Goal: Task Accomplishment & Management: Complete application form

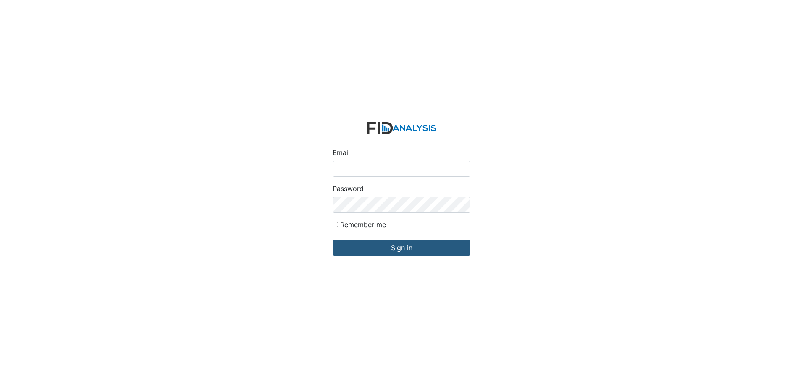
click at [374, 165] on input "Email" at bounding box center [402, 169] width 138 height 16
type input "[EMAIL_ADDRESS][DOMAIN_NAME]"
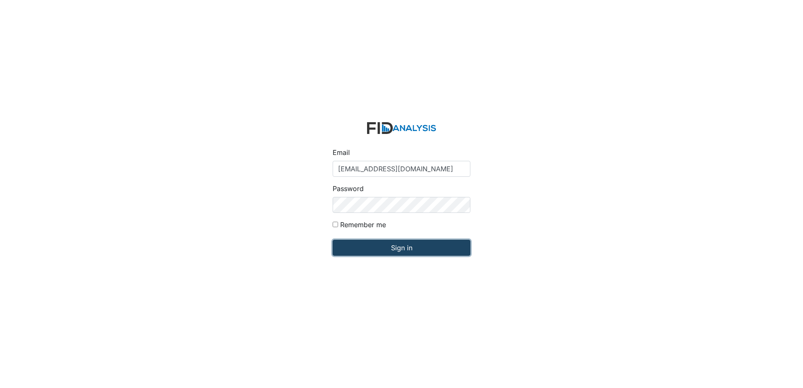
click at [384, 248] on input "Sign in" at bounding box center [402, 248] width 138 height 16
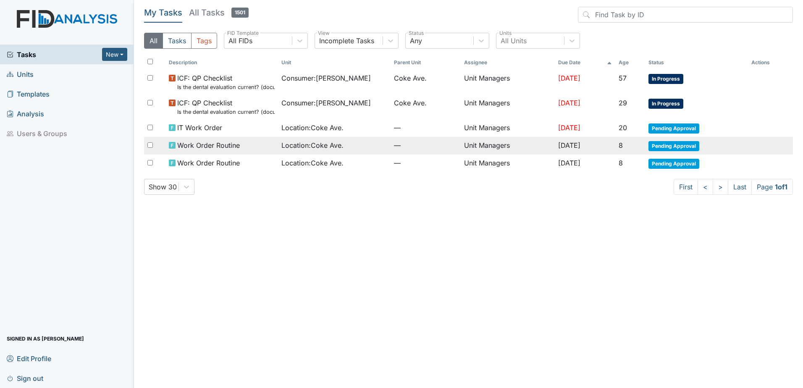
click at [322, 142] on span "Location : Coke Ave." at bounding box center [312, 145] width 62 height 10
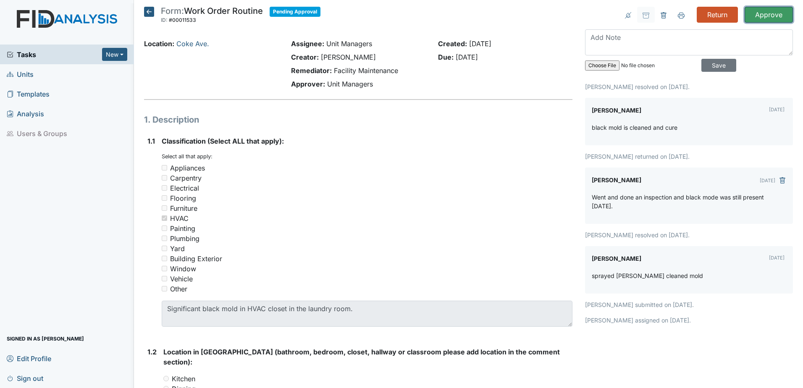
click at [771, 16] on input "Approve" at bounding box center [768, 15] width 48 height 16
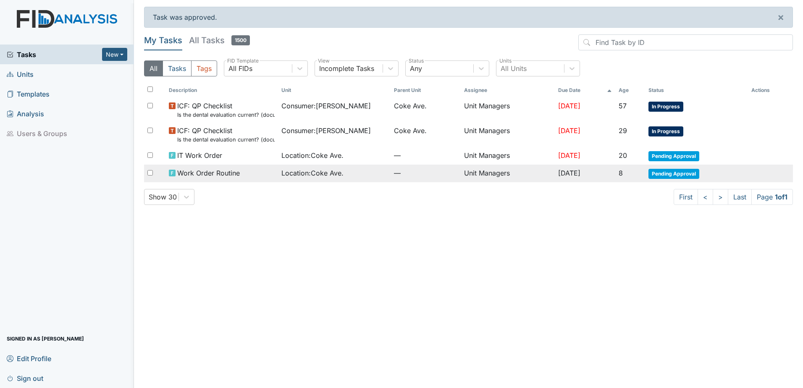
click at [313, 172] on span "Location : Coke Ave." at bounding box center [312, 173] width 62 height 10
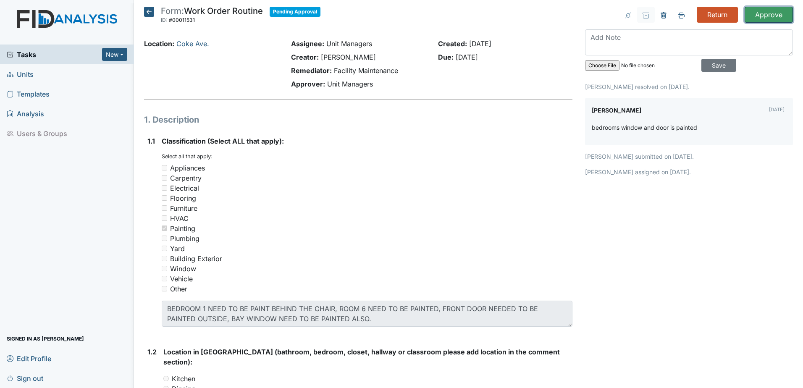
click at [744, 15] on input "Approve" at bounding box center [768, 15] width 48 height 16
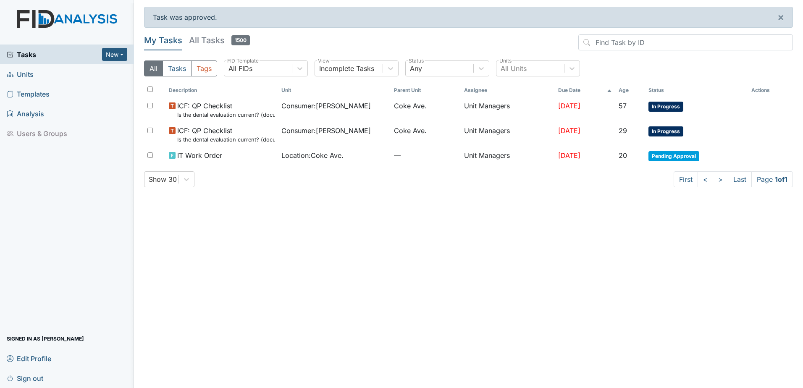
click at [21, 71] on span "Units" at bounding box center [20, 74] width 27 height 13
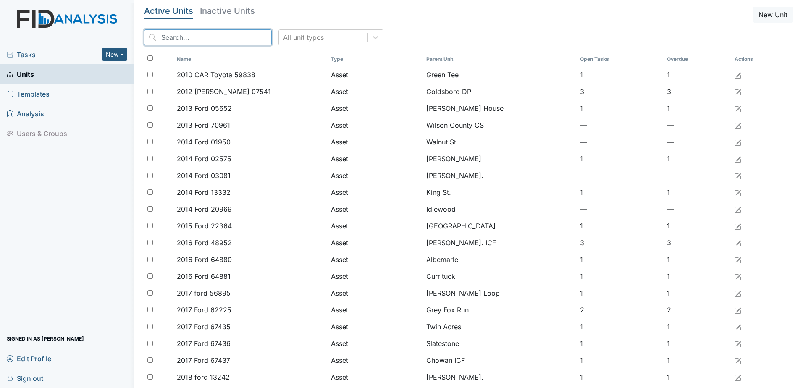
click at [211, 38] on input "search" at bounding box center [208, 37] width 128 height 16
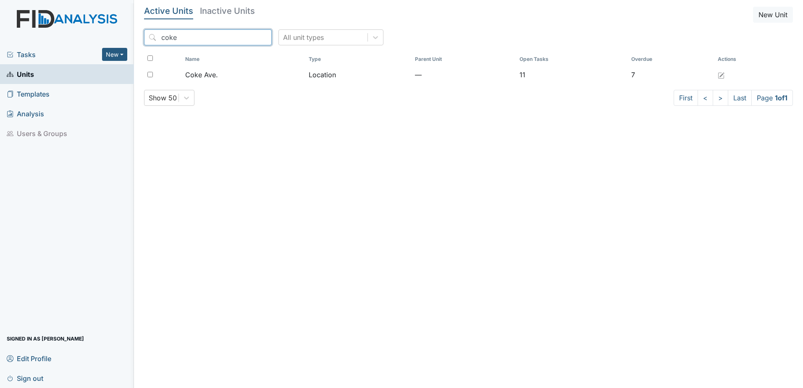
type input "coke"
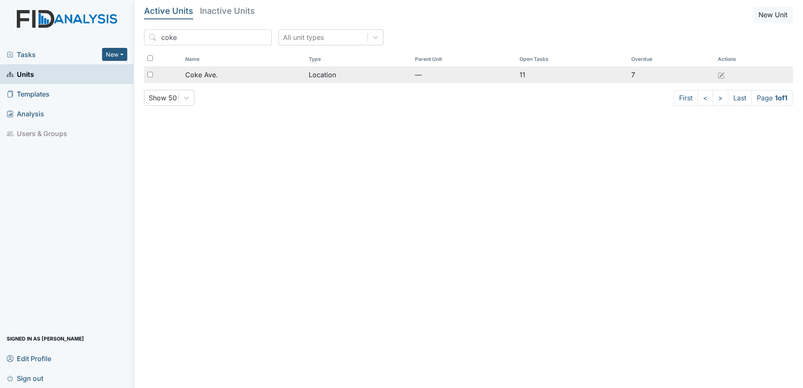
click at [301, 75] on td "Coke Ave." at bounding box center [243, 74] width 123 height 17
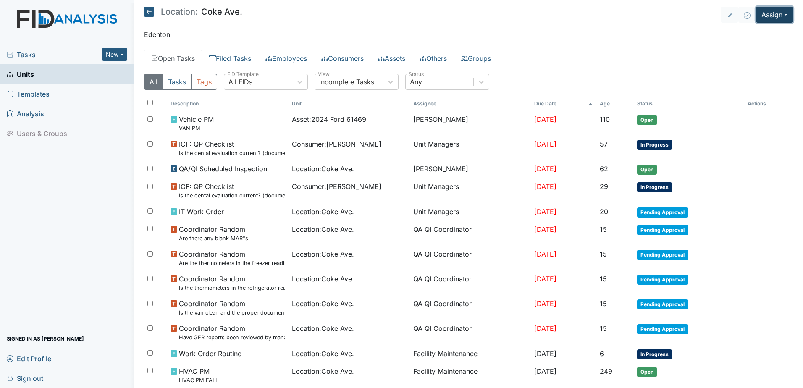
click at [768, 16] on button "Assign" at bounding box center [774, 15] width 37 height 16
click at [754, 34] on link "Assign Form" at bounding box center [754, 33] width 76 height 13
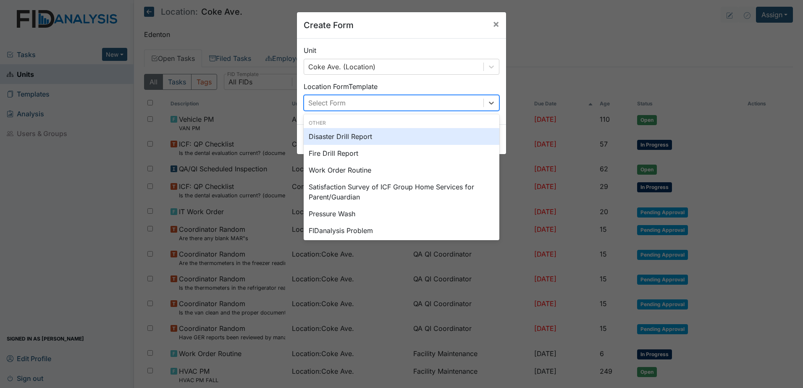
click at [413, 100] on div "Select Form" at bounding box center [393, 102] width 179 height 15
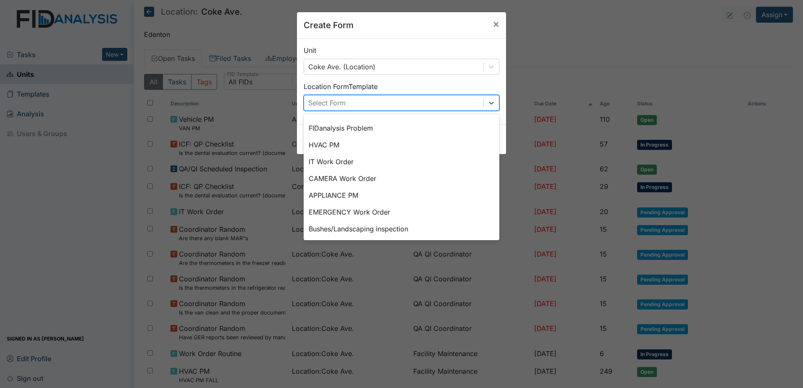
scroll to position [105, 0]
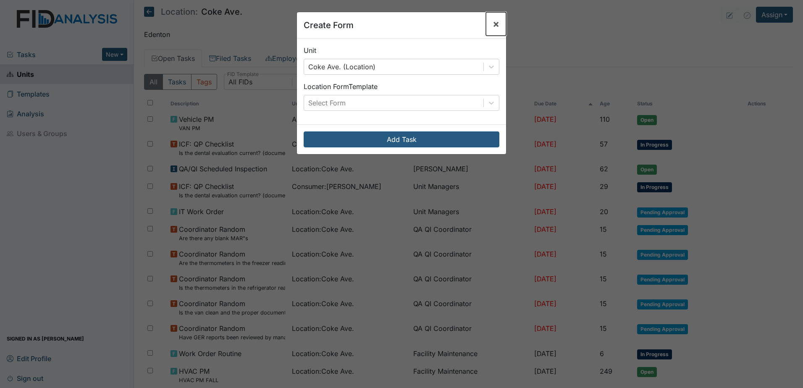
click at [493, 22] on span "×" at bounding box center [496, 24] width 7 height 12
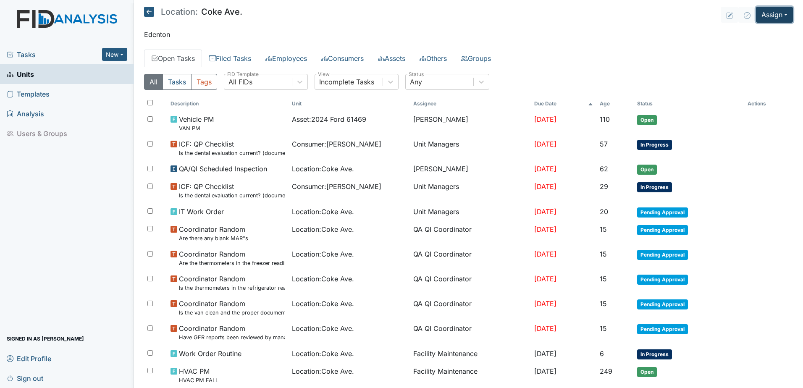
click at [758, 14] on button "Assign" at bounding box center [774, 15] width 37 height 16
click at [750, 34] on link "Assign Form" at bounding box center [754, 33] width 76 height 13
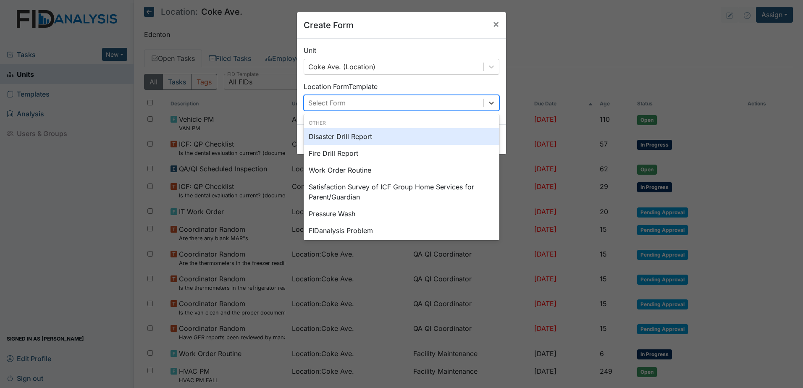
click at [437, 109] on div "Select Form" at bounding box center [393, 102] width 179 height 15
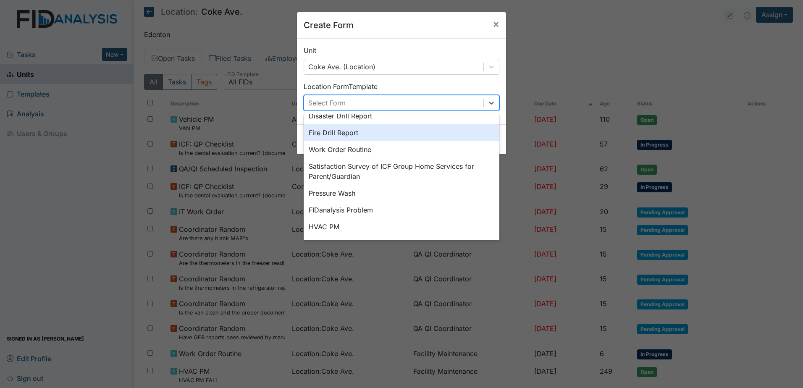
scroll to position [0, 0]
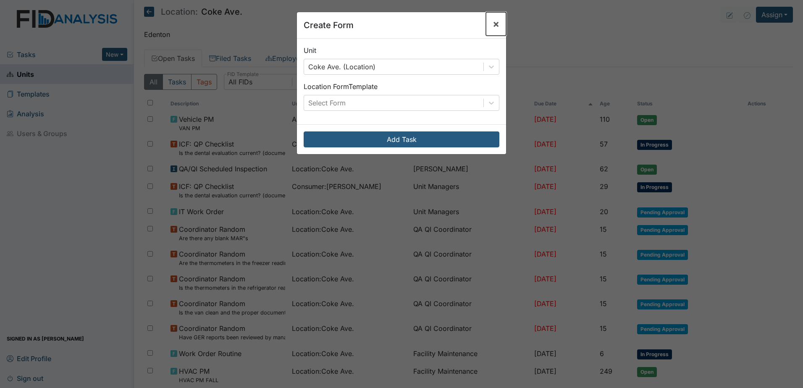
click at [493, 23] on span "×" at bounding box center [496, 24] width 7 height 12
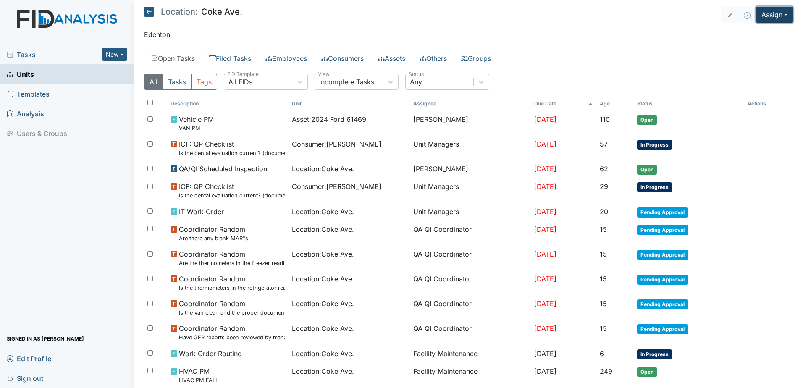
click at [775, 9] on button "Assign" at bounding box center [774, 15] width 37 height 16
click at [732, 44] on link "Assign Inspection" at bounding box center [754, 47] width 76 height 13
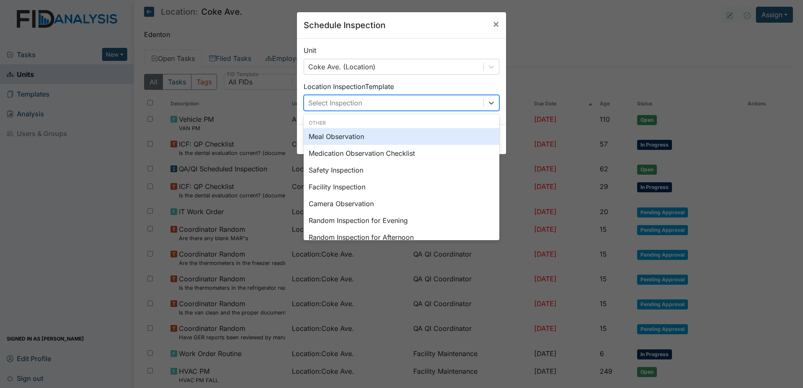
click at [433, 102] on div "Select Inspection" at bounding box center [393, 102] width 179 height 15
click at [399, 138] on div "Meal Observation" at bounding box center [402, 136] width 196 height 17
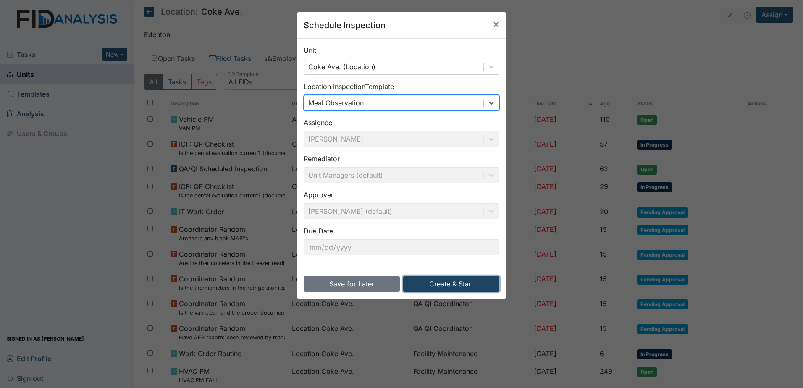
click at [471, 282] on button "Create & Start" at bounding box center [451, 284] width 96 height 16
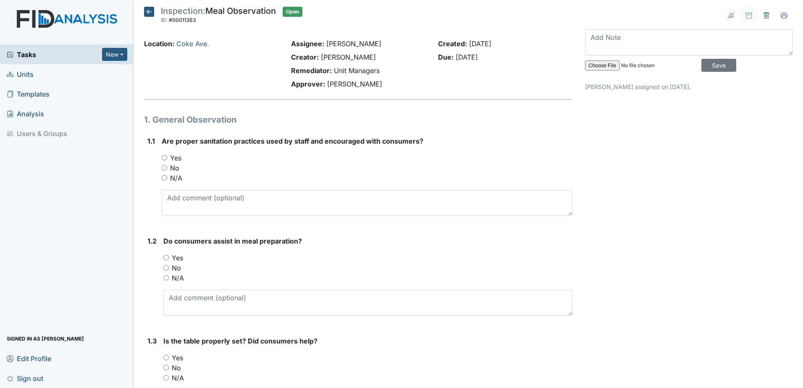
click at [150, 14] on icon at bounding box center [149, 12] width 10 height 10
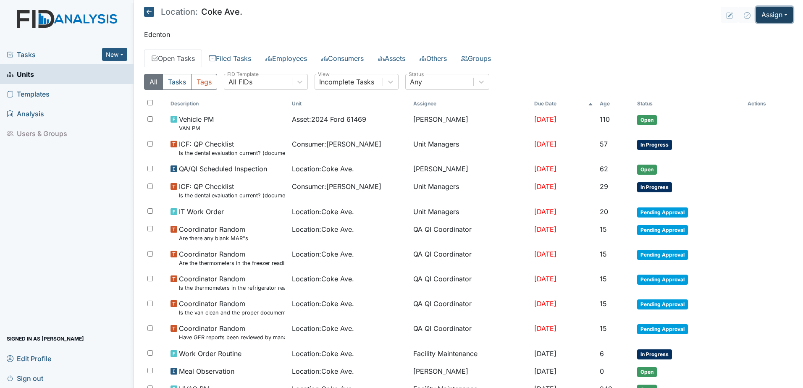
click at [756, 13] on button "Assign" at bounding box center [774, 15] width 37 height 16
click at [751, 47] on link "Assign Inspection" at bounding box center [754, 47] width 76 height 13
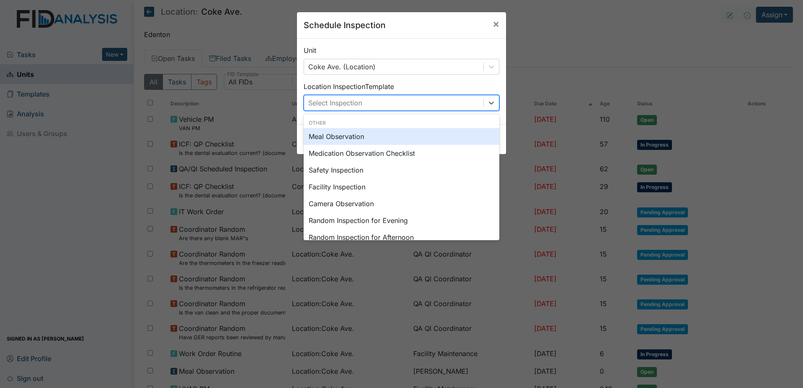
click at [406, 108] on div "Select Inspection" at bounding box center [393, 102] width 179 height 15
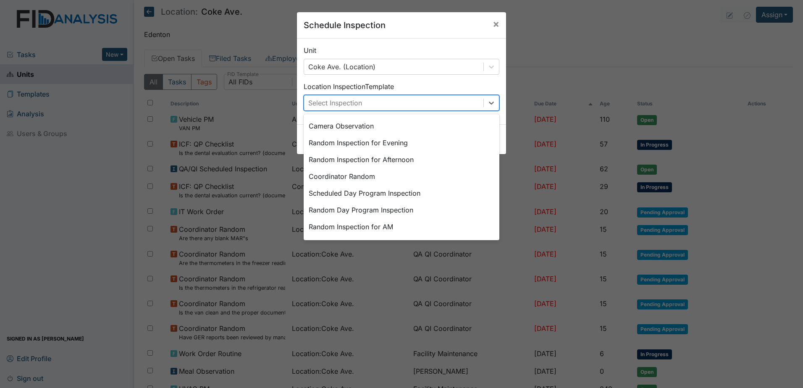
scroll to position [84, 0]
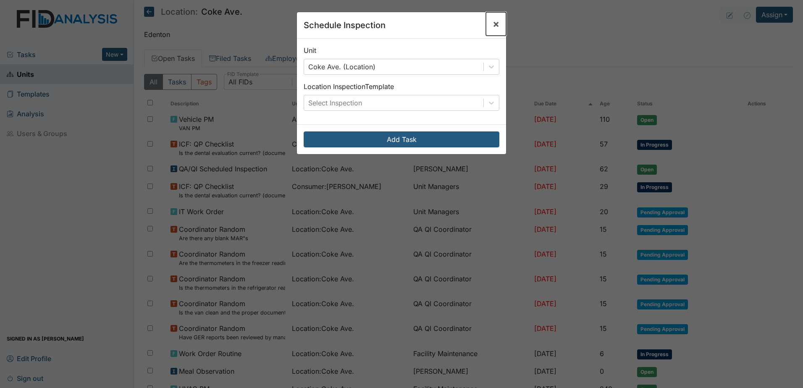
click at [495, 26] on span "×" at bounding box center [496, 24] width 7 height 12
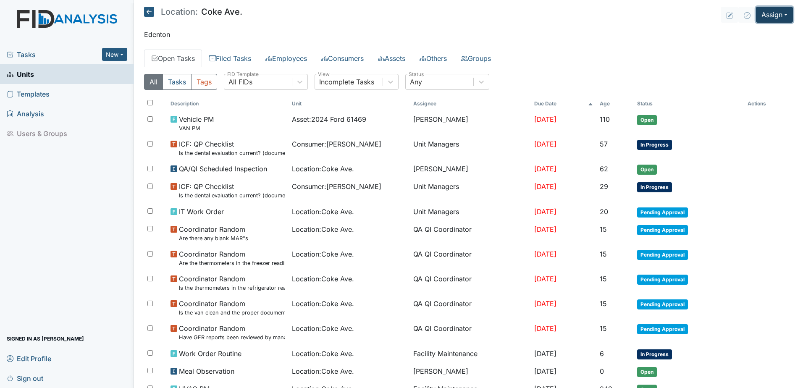
click at [777, 11] on button "Assign" at bounding box center [774, 15] width 37 height 16
click at [748, 34] on link "Assign Form" at bounding box center [754, 33] width 76 height 13
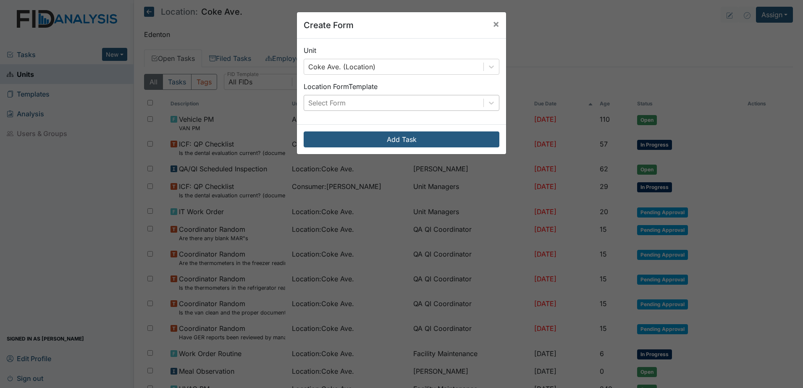
click at [334, 104] on div "Select Form" at bounding box center [326, 103] width 37 height 10
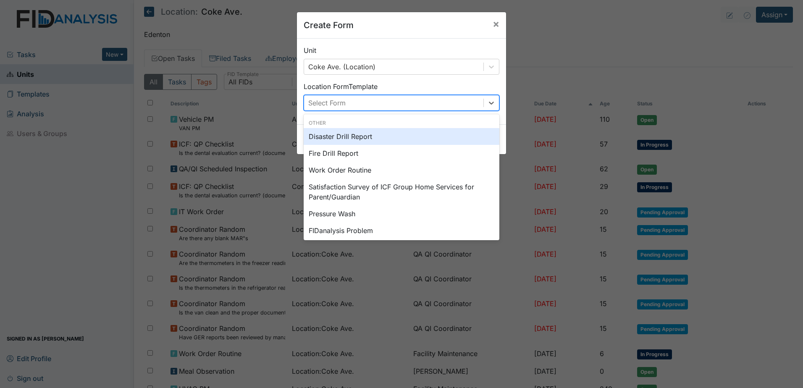
click at [344, 135] on div "Disaster Drill Report" at bounding box center [402, 136] width 196 height 17
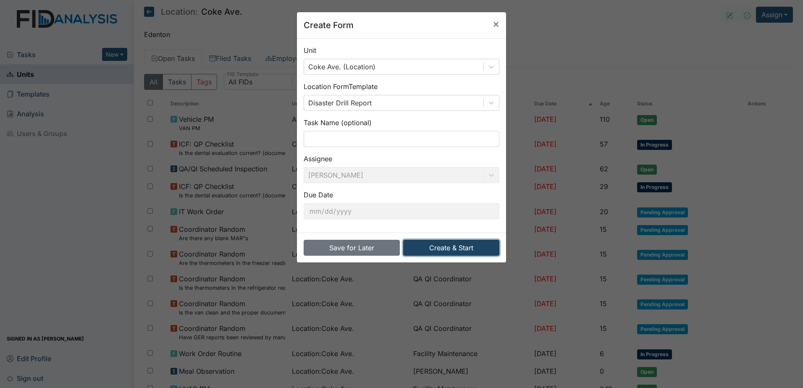
click at [426, 246] on button "Create & Start" at bounding box center [451, 248] width 96 height 16
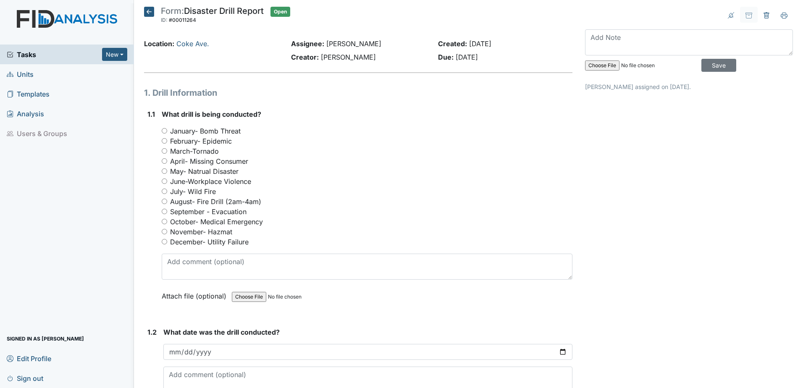
click at [163, 211] on input "September - Evacuation" at bounding box center [164, 211] width 5 height 5
radio input "true"
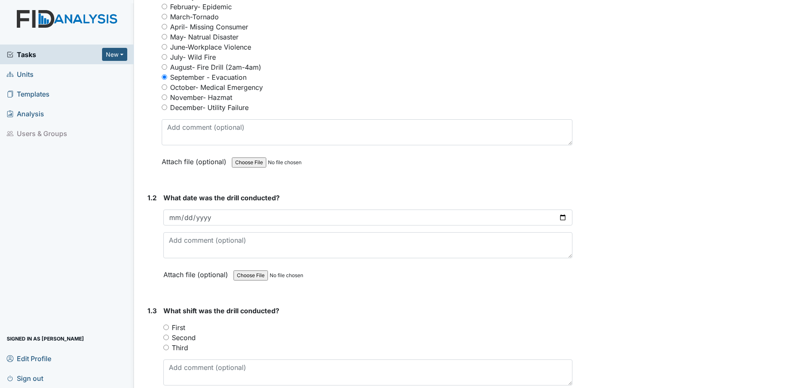
scroll to position [168, 0]
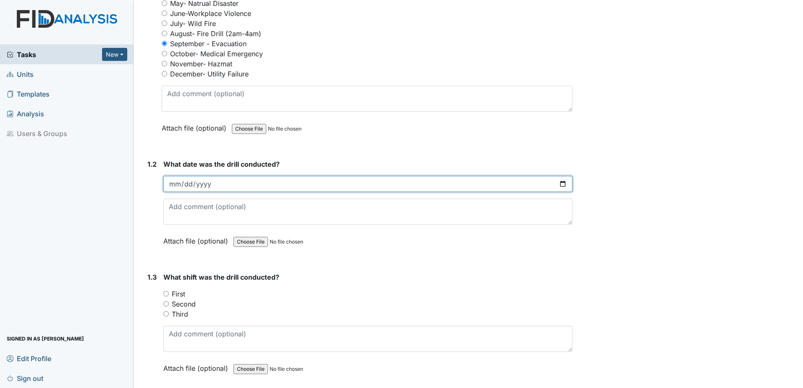
click at [556, 182] on input "date" at bounding box center [367, 184] width 409 height 16
type input "[DATE]"
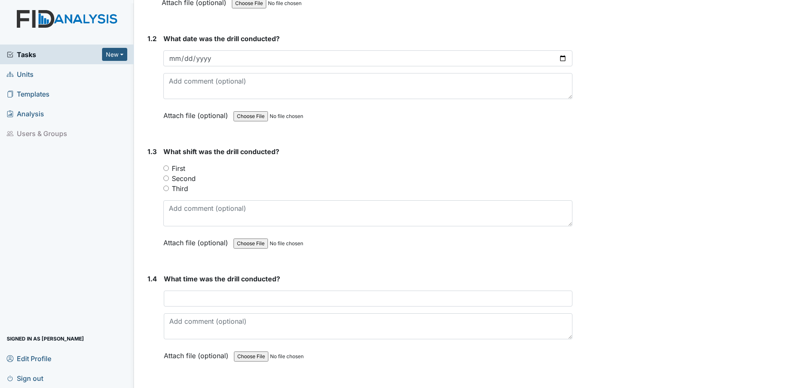
scroll to position [294, 0]
click at [165, 168] on input "First" at bounding box center [165, 167] width 5 height 5
radio input "true"
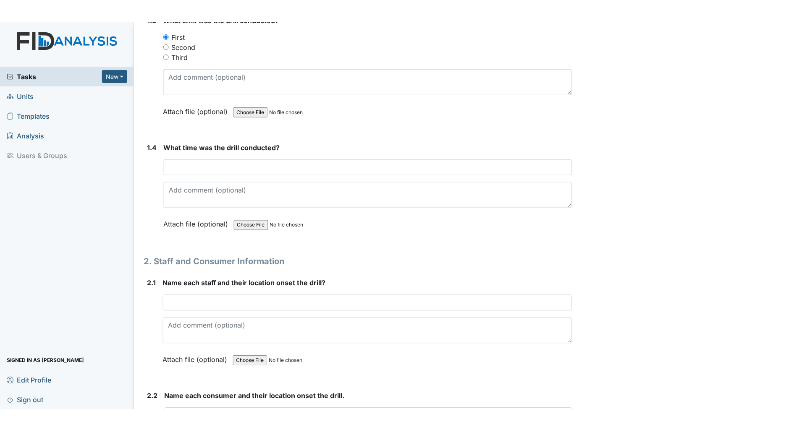
scroll to position [462, 0]
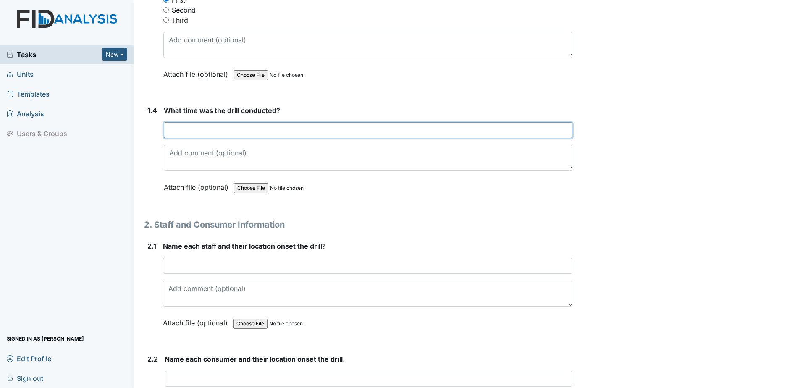
click at [303, 134] on input "text" at bounding box center [368, 130] width 409 height 16
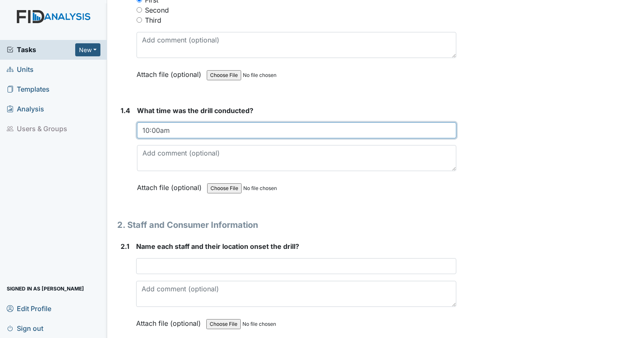
type input "10:00am"
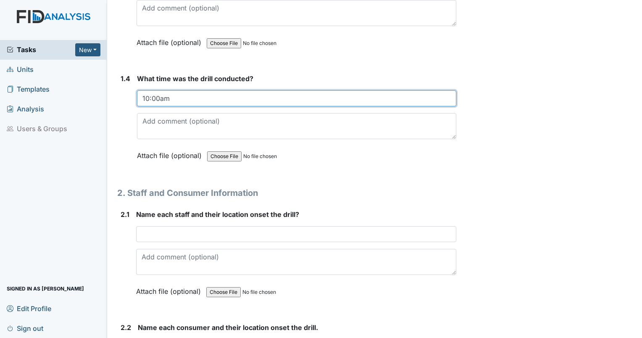
scroll to position [504, 0]
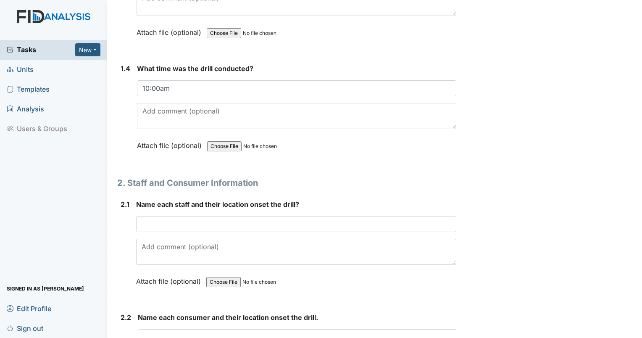
click at [178, 213] on div "Name each staff and their location onset the drill? This field is required. Att…" at bounding box center [296, 245] width 320 height 93
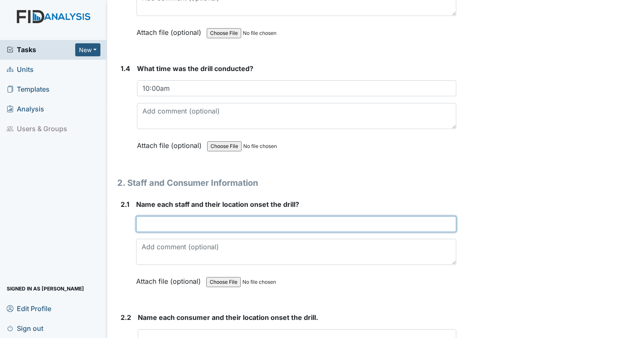
click at [177, 223] on input "text" at bounding box center [296, 224] width 320 height 16
type input "l"
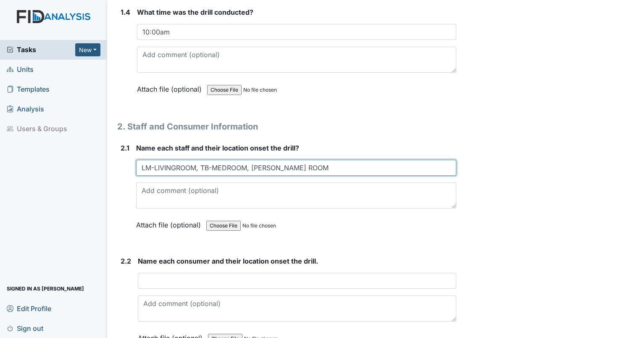
scroll to position [588, 0]
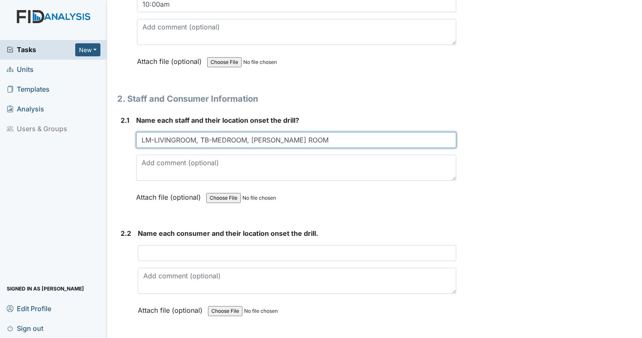
type input "LM-LIVINGROOM, TB-MEDROOM, [PERSON_NAME] ROOM"
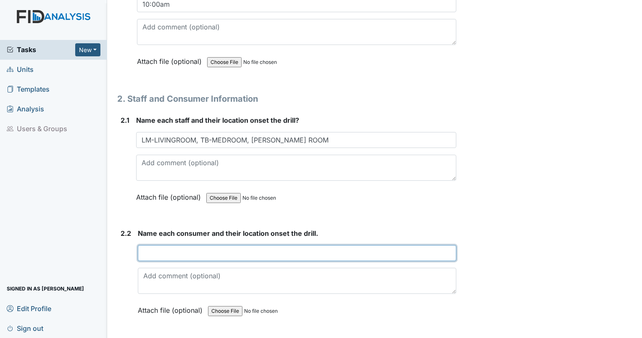
click at [195, 247] on input "text" at bounding box center [297, 253] width 318 height 16
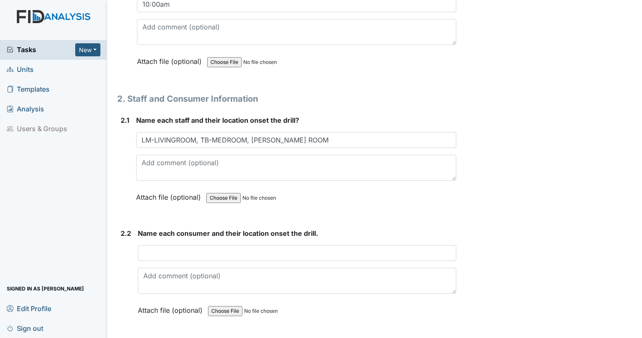
click at [444, 210] on form "Name each staff and their location onset the drill? LM-LIVINGROOM, TB-MEDROOM, …" at bounding box center [296, 165] width 320 height 100
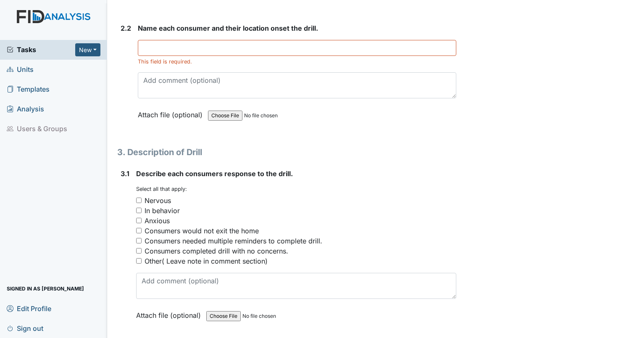
scroll to position [773, 0]
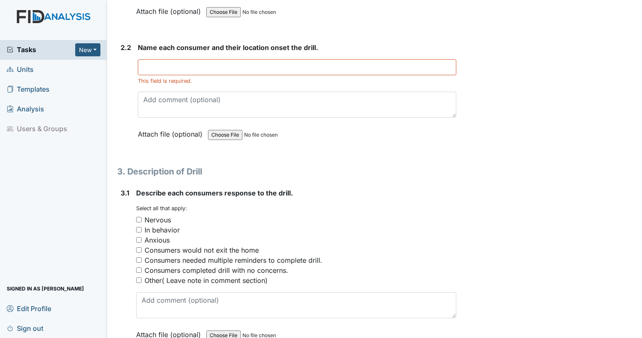
click at [138, 217] on input "Nervous" at bounding box center [138, 219] width 5 height 5
checkbox input "true"
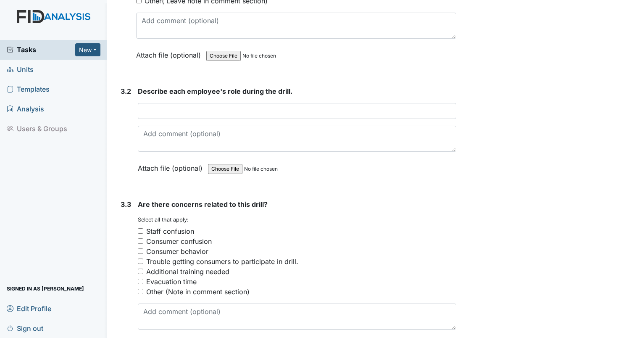
scroll to position [1067, 0]
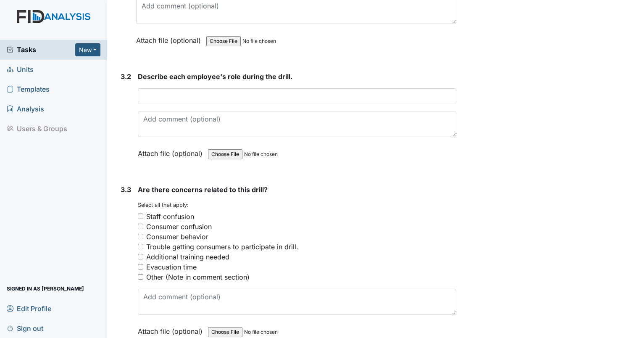
click at [139, 254] on input "Additional training needed" at bounding box center [140, 256] width 5 height 5
checkbox input "true"
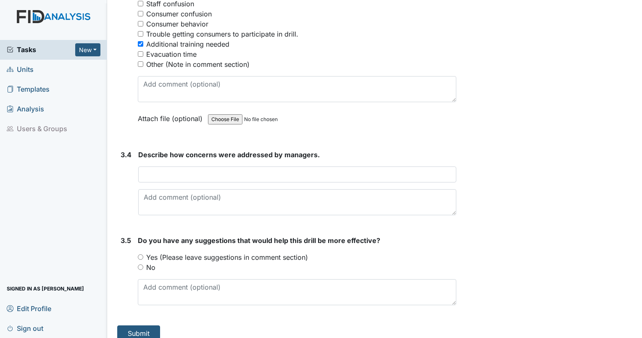
scroll to position [1285, 0]
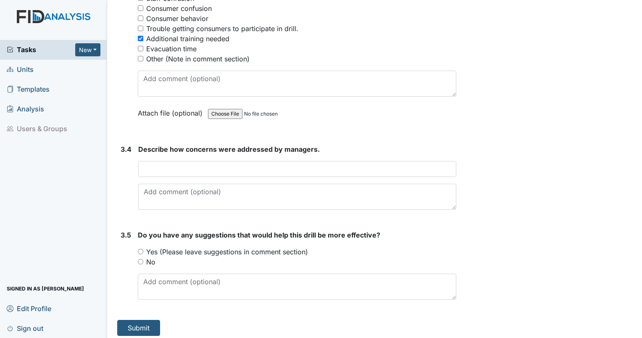
click at [140, 249] on input "Yes (Please leave suggestions in comment section)" at bounding box center [140, 251] width 5 height 5
radio input "true"
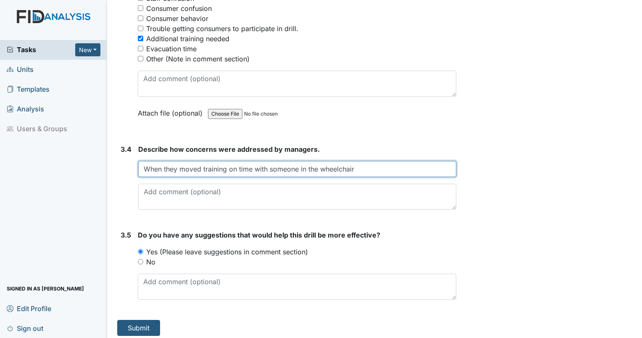
drag, startPoint x: 200, startPoint y: 166, endPoint x: 211, endPoint y: 166, distance: 11.3
click at [200, 167] on input "When they moved training on time with someone in the wheelchair" at bounding box center [297, 169] width 318 height 16
click at [361, 163] on input "When need more training on time with someone in the wheelchair" at bounding box center [297, 169] width 318 height 16
type input "When need more training on time with someone in the wheelchair."
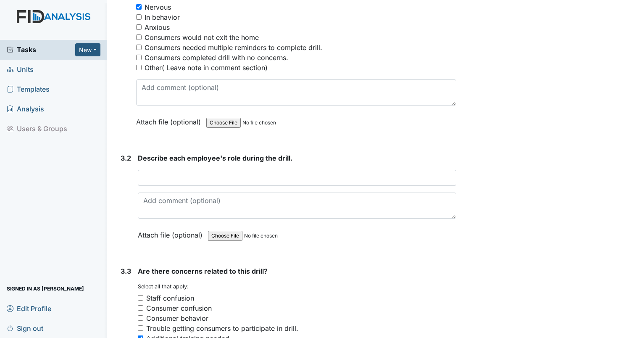
scroll to position [949, 0]
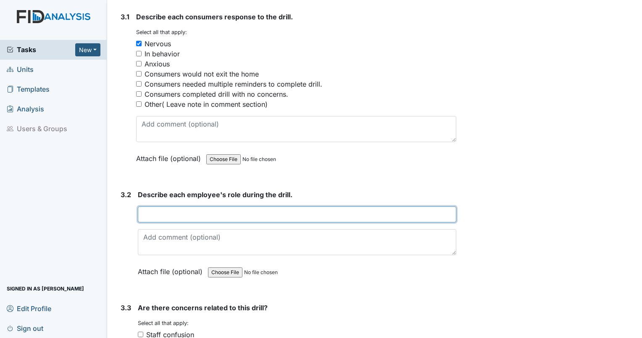
click at [184, 207] on input "text" at bounding box center [297, 214] width 318 height 16
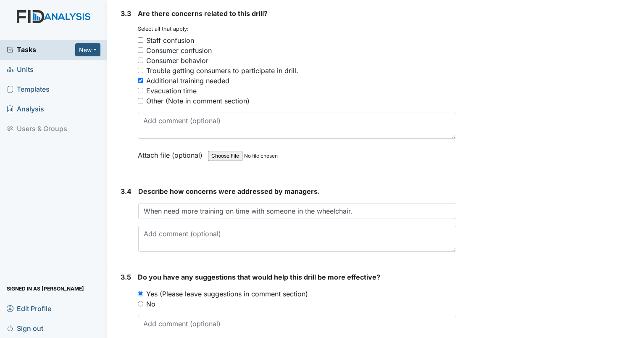
scroll to position [1285, 0]
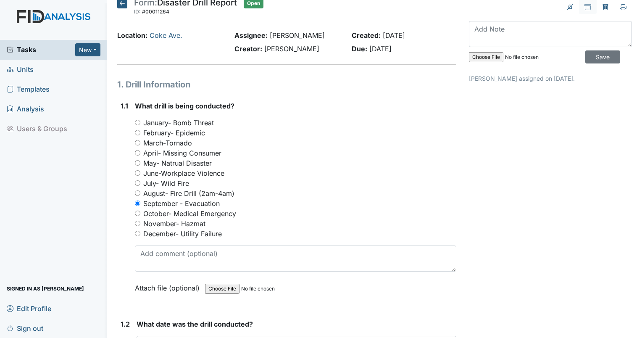
scroll to position [0, 0]
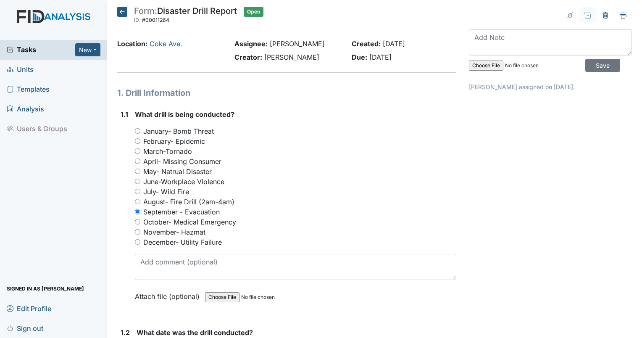
click at [121, 9] on icon at bounding box center [122, 12] width 10 height 10
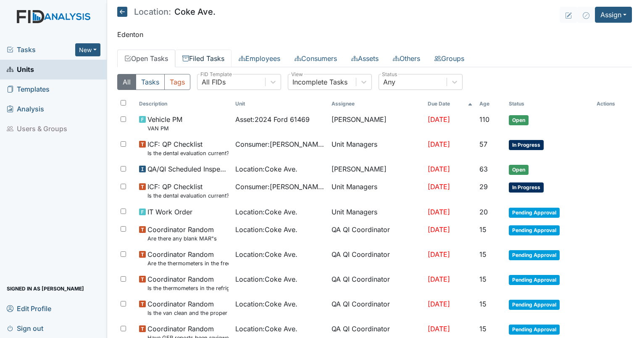
click at [202, 58] on link "Filed Tasks" at bounding box center [203, 59] width 56 height 18
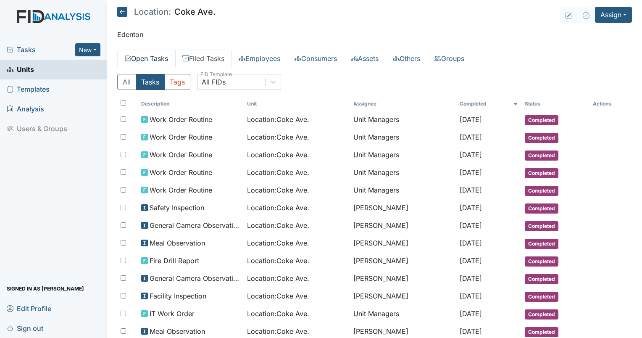
click at [149, 55] on link "Open Tasks" at bounding box center [146, 59] width 58 height 18
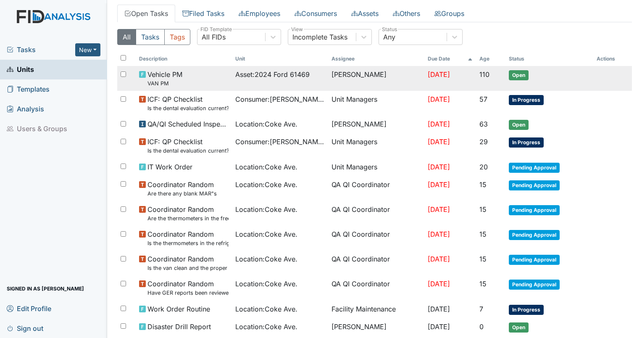
scroll to position [126, 0]
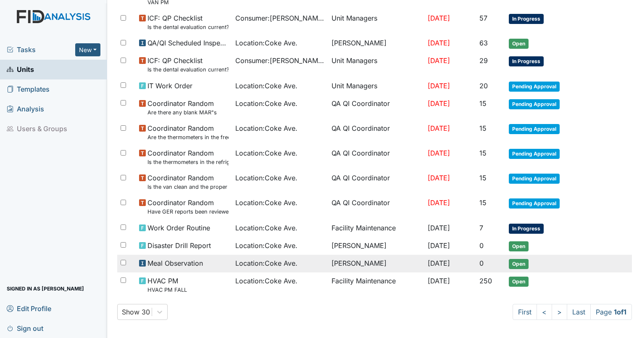
click at [383, 258] on td "Ericka Holley" at bounding box center [376, 263] width 96 height 18
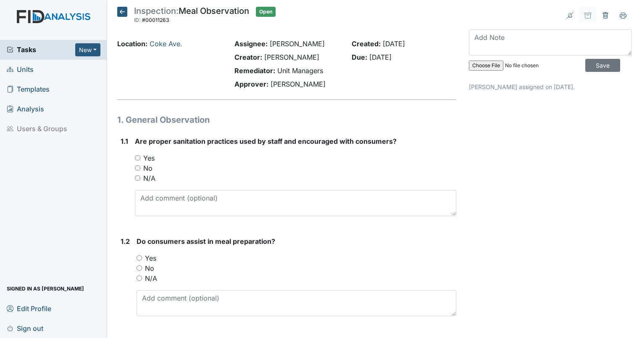
click at [139, 156] on input "Yes" at bounding box center [137, 157] width 5 height 5
radio input "true"
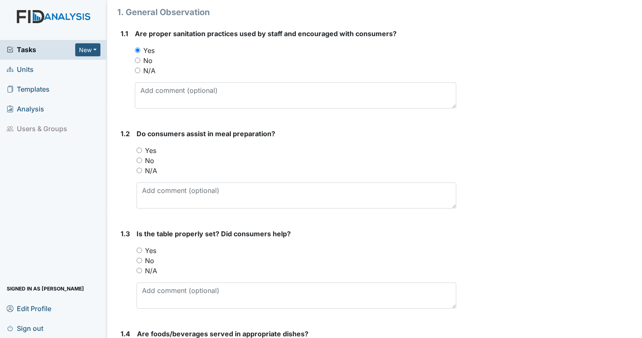
scroll to position [126, 0]
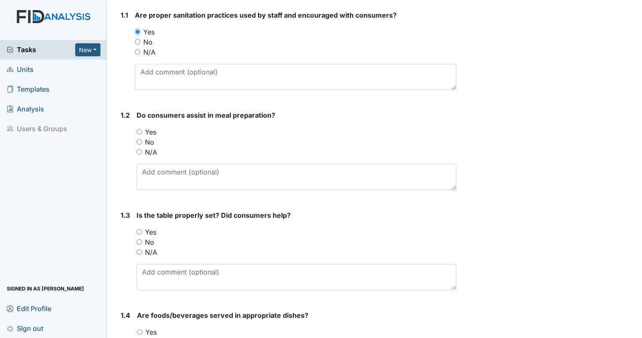
click at [139, 131] on input "Yes" at bounding box center [138, 131] width 5 height 5
radio input "true"
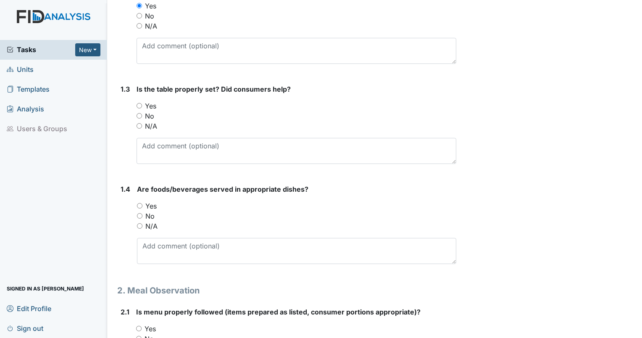
scroll to position [336, 0]
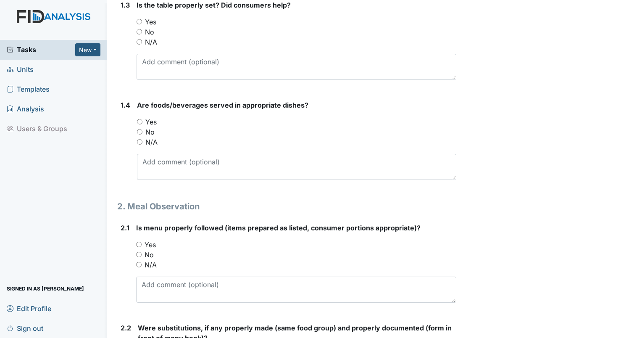
click at [140, 20] on input "Yes" at bounding box center [138, 21] width 5 height 5
radio input "true"
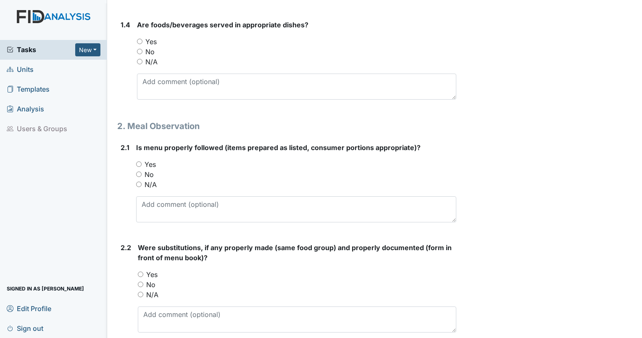
scroll to position [420, 0]
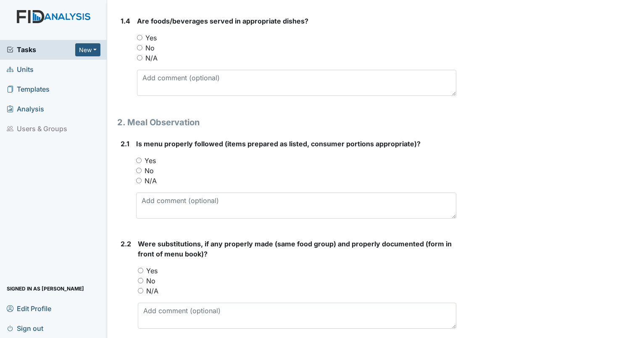
click at [140, 37] on input "Yes" at bounding box center [139, 37] width 5 height 5
radio input "true"
click at [144, 165] on div "No" at bounding box center [296, 170] width 320 height 10
click at [141, 158] on input "Yes" at bounding box center [138, 159] width 5 height 5
radio input "true"
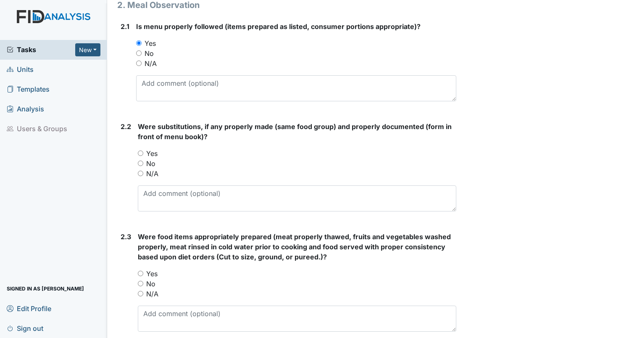
scroll to position [588, 0]
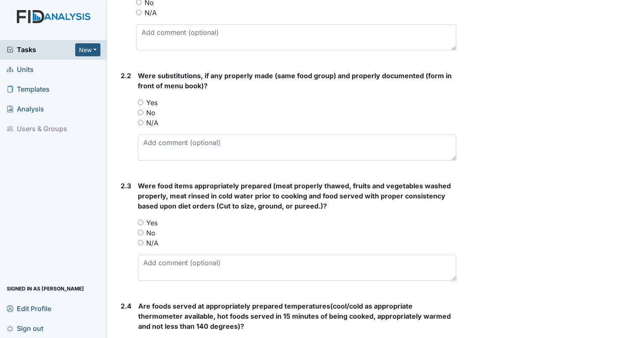
click at [141, 100] on input "Yes" at bounding box center [140, 102] width 5 height 5
radio input "true"
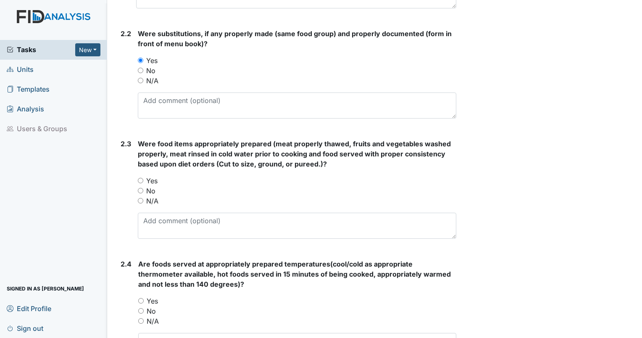
scroll to position [714, 0]
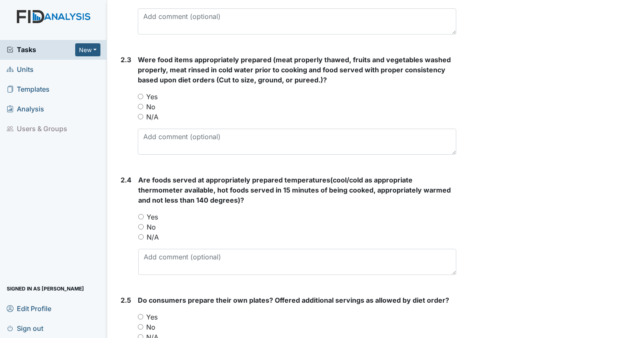
click at [138, 94] on input "Yes" at bounding box center [140, 96] width 5 height 5
radio input "true"
click at [140, 212] on div "Yes" at bounding box center [297, 217] width 318 height 10
click at [142, 214] on input "Yes" at bounding box center [140, 216] width 5 height 5
radio input "true"
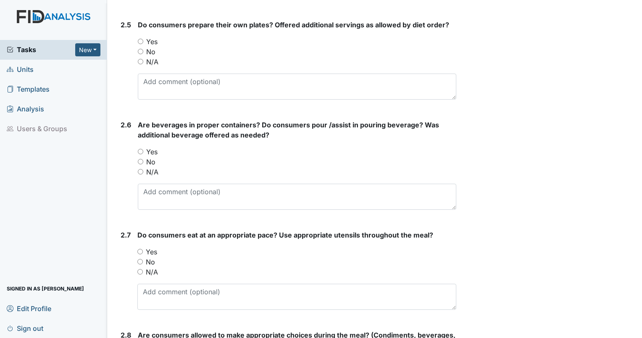
scroll to position [1008, 0]
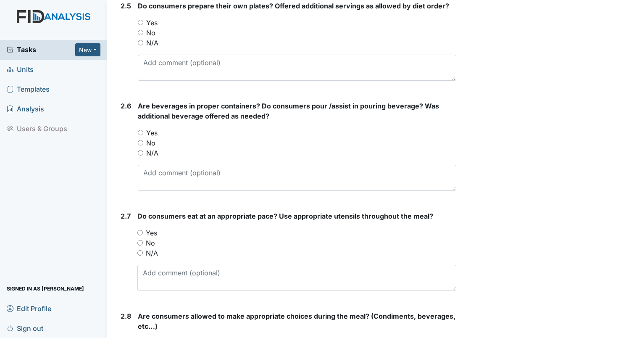
click at [131, 22] on div "2.5 Do consumers prepare their own plates? Offered additional servings as allow…" at bounding box center [286, 44] width 339 height 86
click at [141, 20] on input "Yes" at bounding box center [140, 22] width 5 height 5
radio input "true"
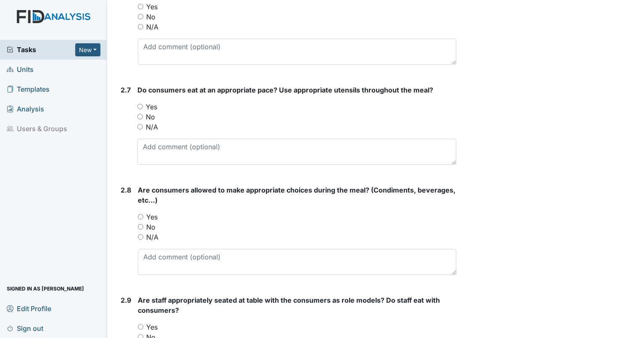
scroll to position [1092, 0]
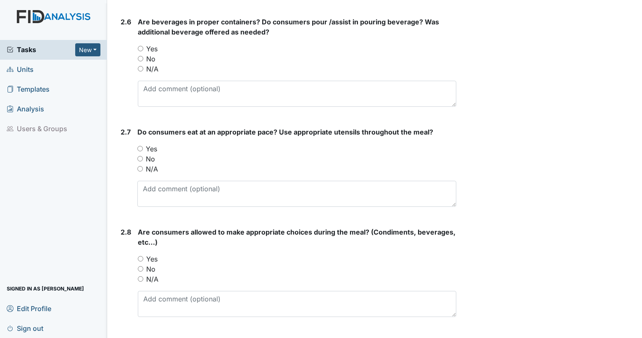
click at [140, 46] on input "Yes" at bounding box center [140, 48] width 5 height 5
radio input "true"
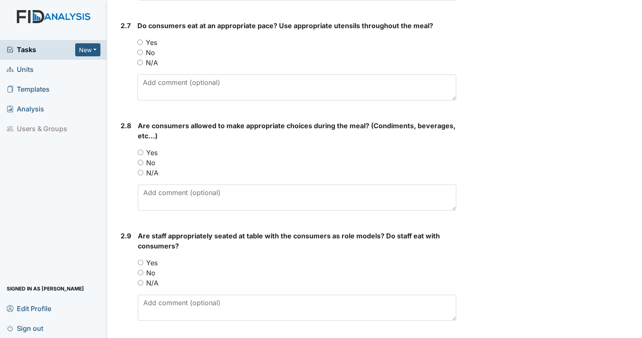
scroll to position [1218, 0]
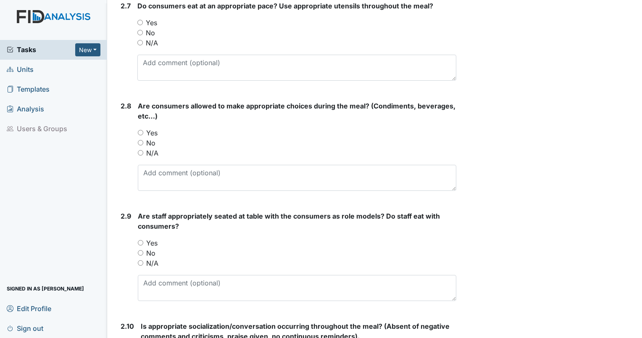
click at [143, 20] on div "Yes" at bounding box center [296, 23] width 319 height 10
click at [139, 22] on input "Yes" at bounding box center [139, 22] width 5 height 5
radio input "true"
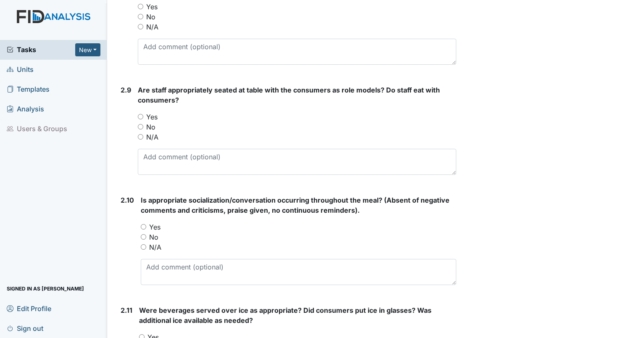
scroll to position [1302, 0]
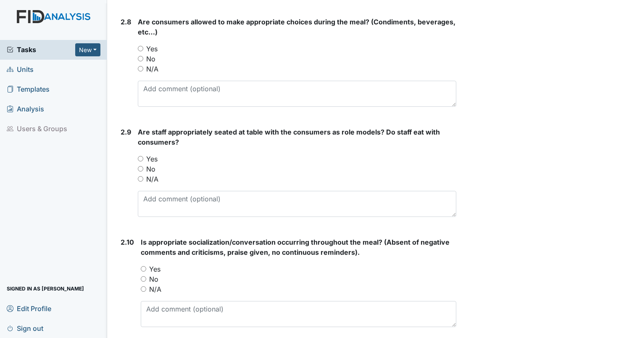
click at [140, 46] on input "Yes" at bounding box center [140, 48] width 5 height 5
radio input "true"
click at [143, 156] on input "Yes" at bounding box center [140, 158] width 5 height 5
radio input "true"
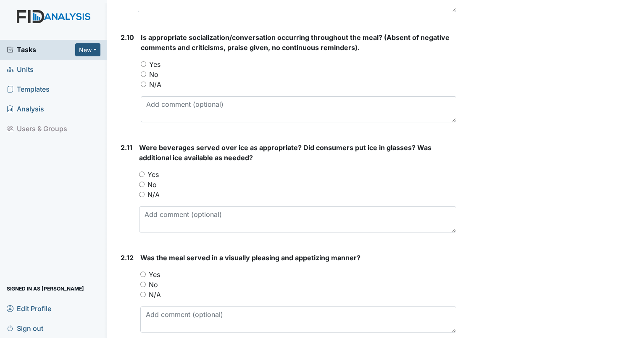
scroll to position [1512, 0]
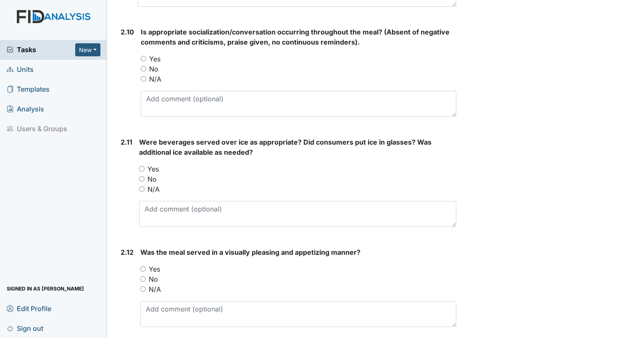
click at [144, 266] on input "Yes" at bounding box center [142, 268] width 5 height 5
radio input "true"
click at [141, 166] on input "Yes" at bounding box center [141, 168] width 5 height 5
radio input "true"
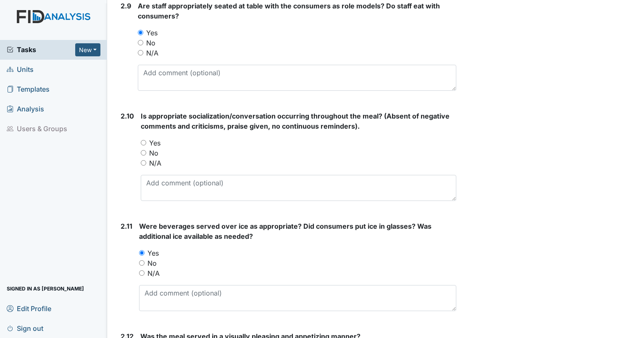
click at [143, 141] on input "Yes" at bounding box center [143, 142] width 5 height 5
radio input "true"
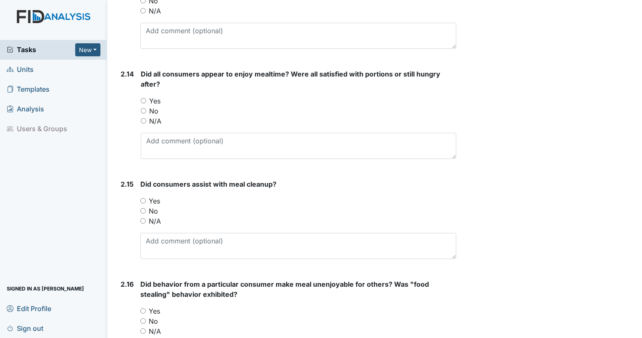
scroll to position [1848, 0]
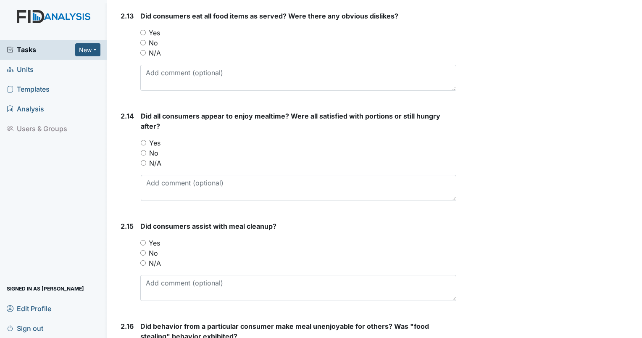
click at [144, 31] on input "Yes" at bounding box center [142, 32] width 5 height 5
radio input "true"
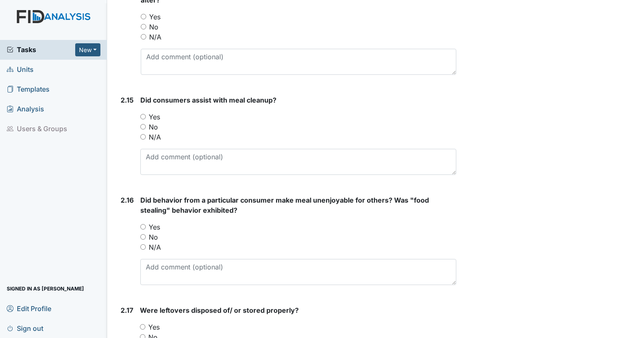
scroll to position [1932, 0]
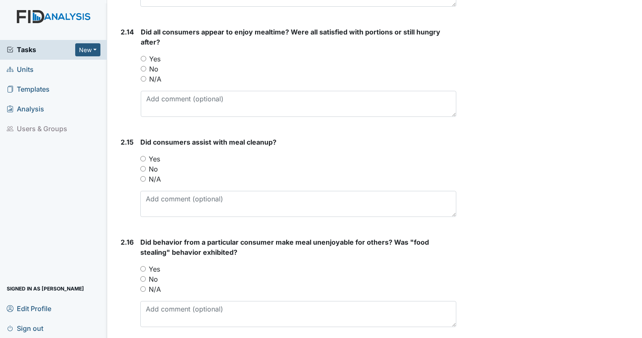
click at [141, 56] on input "Yes" at bounding box center [143, 58] width 5 height 5
radio input "true"
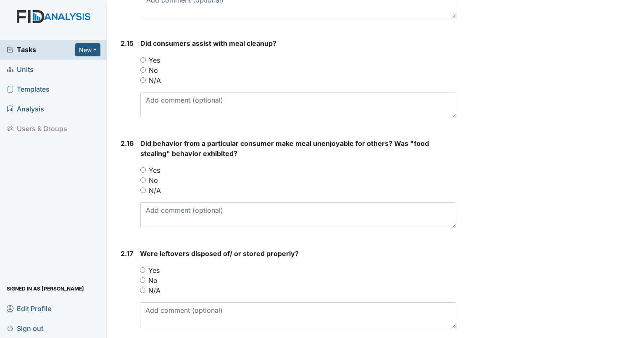
scroll to position [2015, 0]
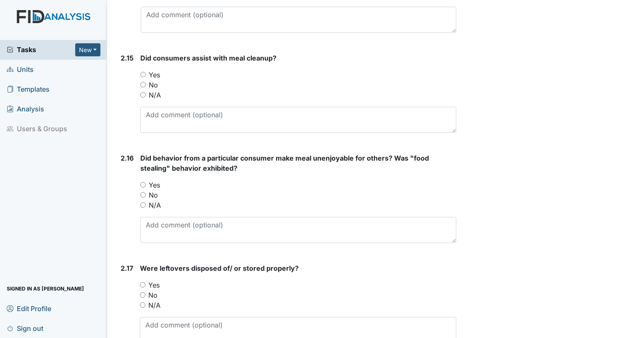
click at [141, 72] on input "Yes" at bounding box center [142, 74] width 5 height 5
radio input "true"
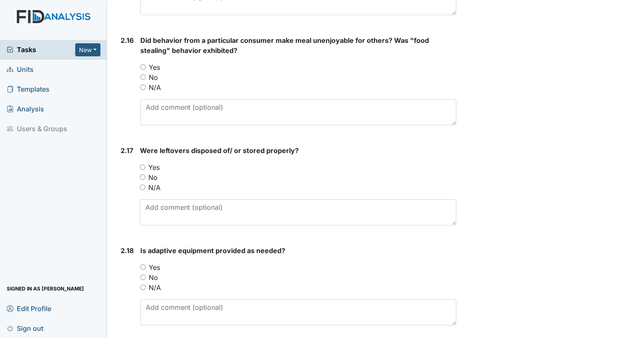
scroll to position [2141, 0]
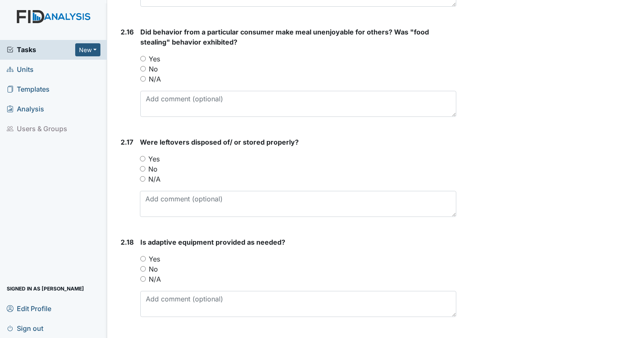
click at [144, 156] on input "Yes" at bounding box center [142, 158] width 5 height 5
radio input "true"
click at [142, 256] on input "Yes" at bounding box center [142, 258] width 5 height 5
radio input "true"
click at [144, 56] on input "Yes" at bounding box center [142, 58] width 5 height 5
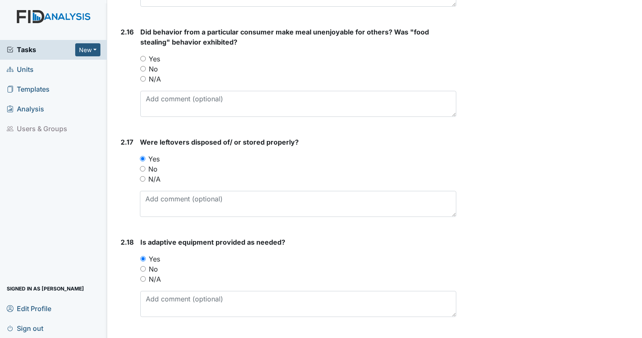
radio input "true"
click at [141, 66] on input "No" at bounding box center [142, 68] width 5 height 5
radio input "true"
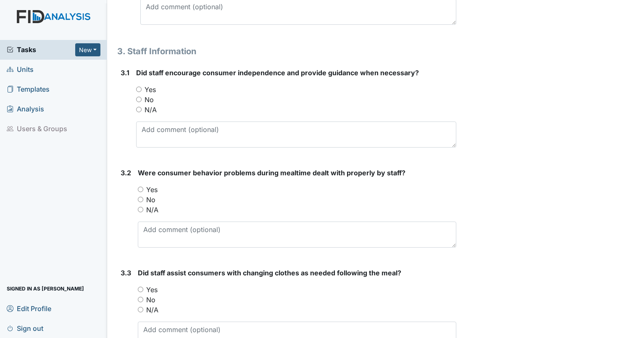
scroll to position [2477, 0]
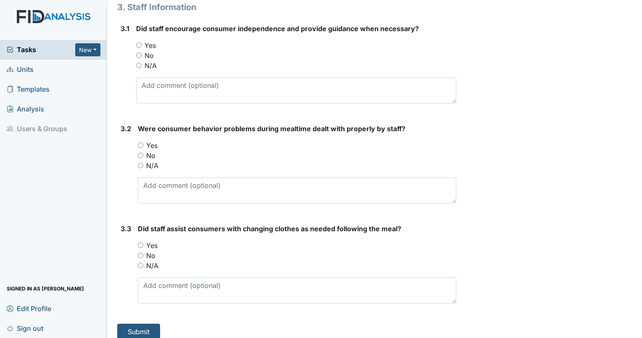
click at [138, 242] on input "Yes" at bounding box center [140, 244] width 5 height 5
radio input "true"
click at [139, 142] on input "Yes" at bounding box center [140, 144] width 5 height 5
radio input "true"
click at [138, 42] on input "Yes" at bounding box center [138, 44] width 5 height 5
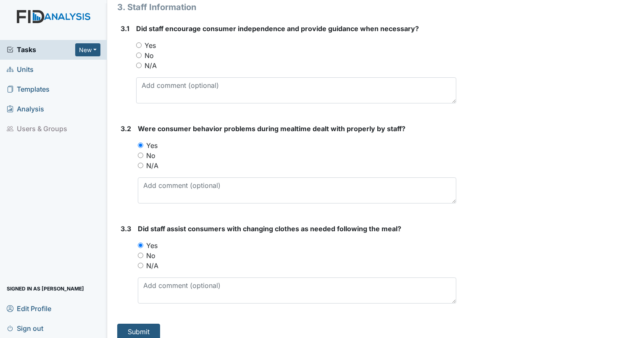
radio input "true"
click at [136, 323] on button "Submit" at bounding box center [138, 331] width 43 height 16
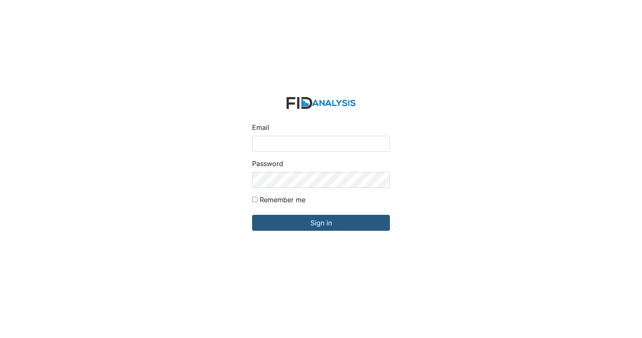
click at [284, 140] on input "Email" at bounding box center [321, 144] width 138 height 16
type input "[EMAIL_ADDRESS][DOMAIN_NAME]"
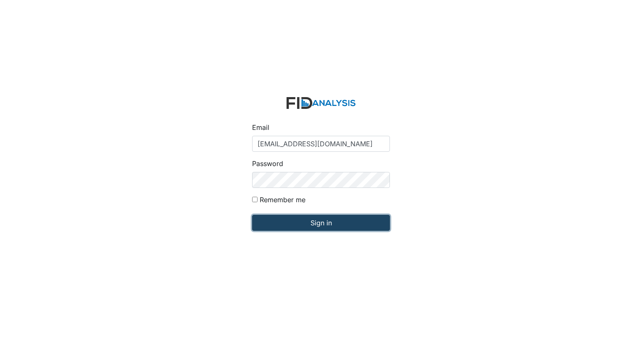
click at [325, 220] on input "Sign in" at bounding box center [321, 223] width 138 height 16
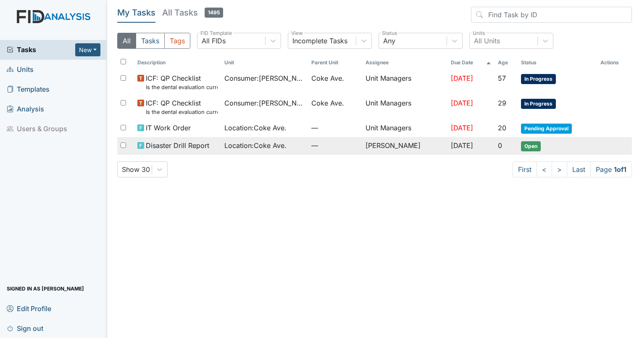
click at [198, 145] on span "Disaster Drill Report" at bounding box center [177, 145] width 63 height 10
click at [534, 146] on span "Open" at bounding box center [531, 146] width 20 height 10
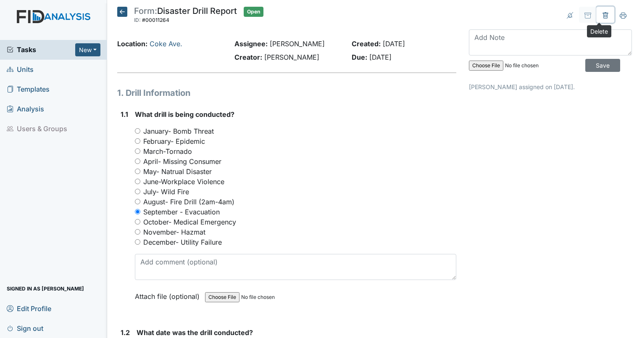
click at [603, 15] on button at bounding box center [605, 15] width 18 height 16
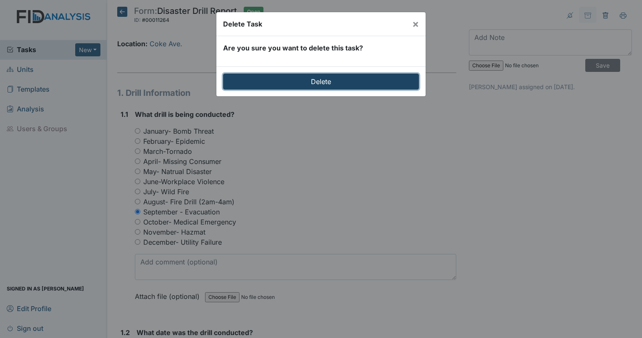
click at [354, 77] on input "Delete" at bounding box center [321, 81] width 196 height 16
